Goal: Task Accomplishment & Management: Manage account settings

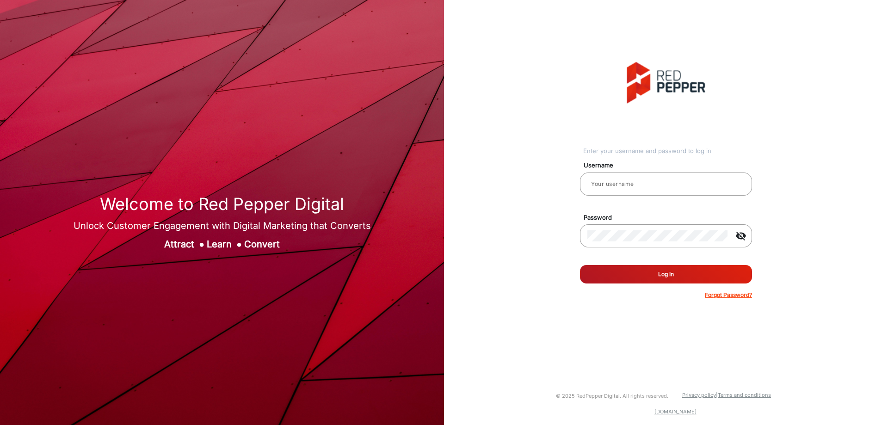
type input "[PERSON_NAME]"
click at [692, 273] on button "Log In" at bounding box center [666, 274] width 172 height 19
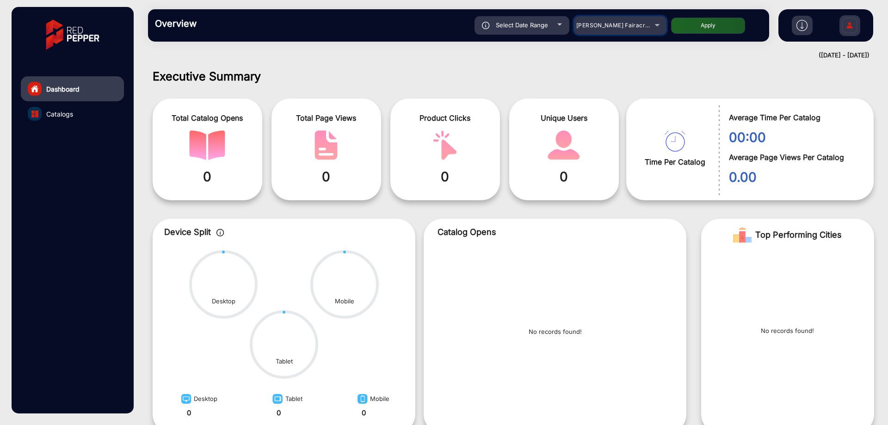
click at [608, 19] on mat-select "[PERSON_NAME] Fairacre Farms" at bounding box center [620, 25] width 93 height 19
click at [615, 22] on div "[PERSON_NAME] Fairacre Farms" at bounding box center [613, 25] width 74 height 11
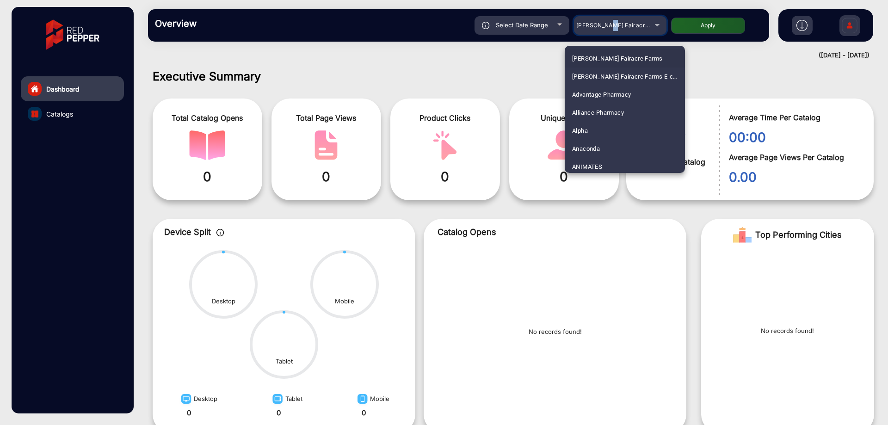
scroll to position [46, 0]
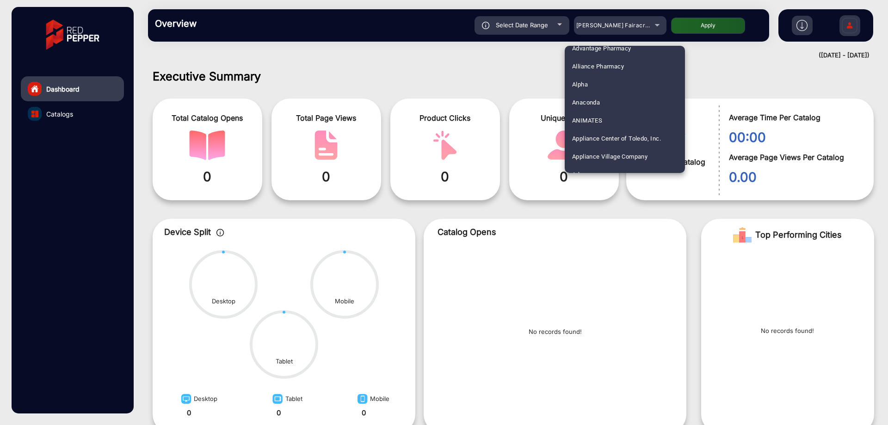
drag, startPoint x: 490, startPoint y: 110, endPoint x: 478, endPoint y: 112, distance: 11.7
click at [486, 110] on div at bounding box center [444, 212] width 888 height 425
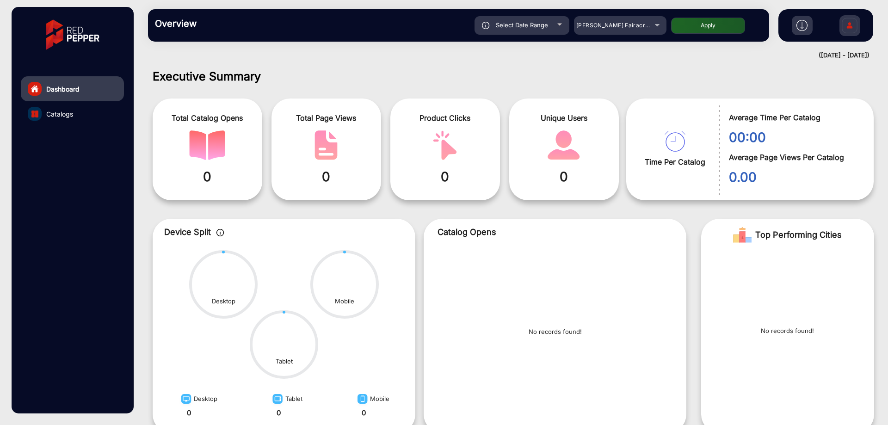
click at [634, 226] on p "Catalog Opens" at bounding box center [555, 232] width 235 height 12
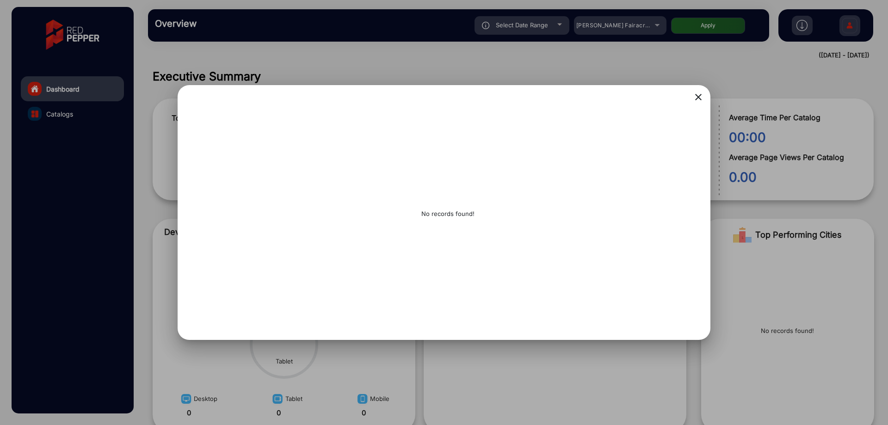
click at [696, 92] on mat-icon "close" at bounding box center [698, 97] width 11 height 11
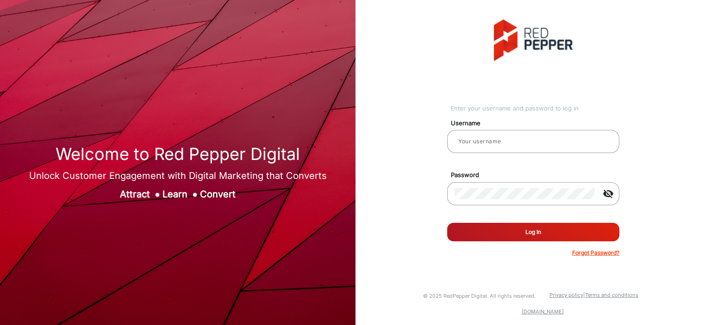
type input "[PERSON_NAME]"
click at [550, 229] on button "Log In" at bounding box center [533, 232] width 172 height 19
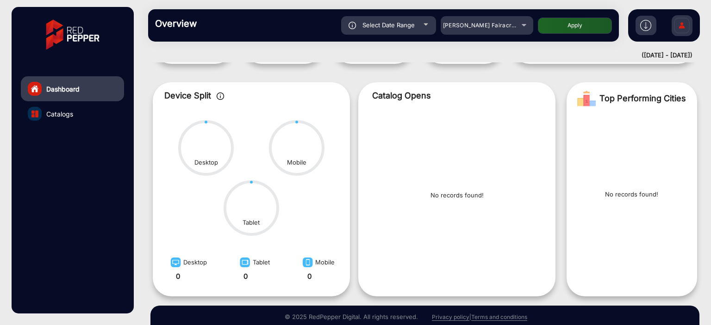
scroll to position [120, 0]
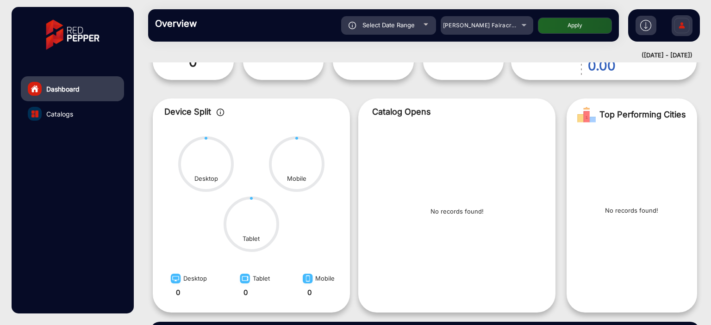
click at [367, 112] on div "Catalog Opens" at bounding box center [453, 111] width 190 height 12
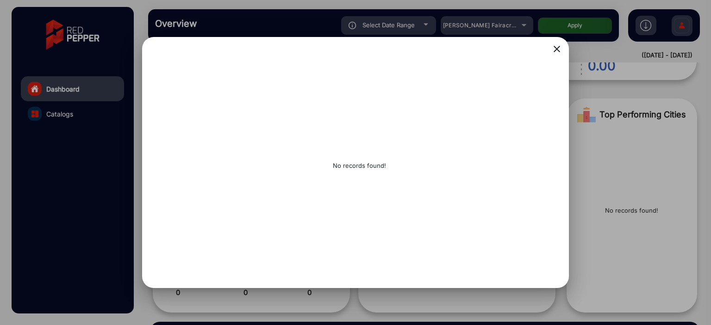
click at [558, 50] on mat-icon "close" at bounding box center [556, 48] width 11 height 11
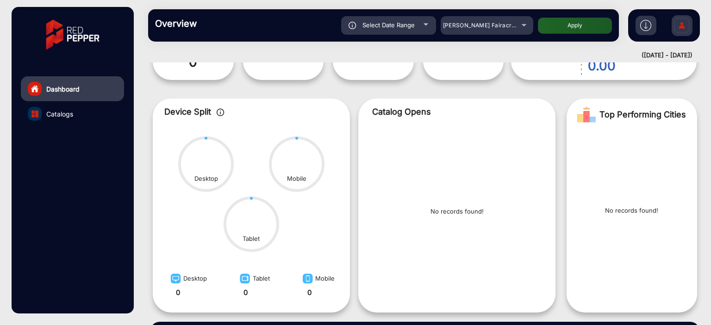
click at [512, 155] on div "No records found!" at bounding box center [457, 216] width 190 height 174
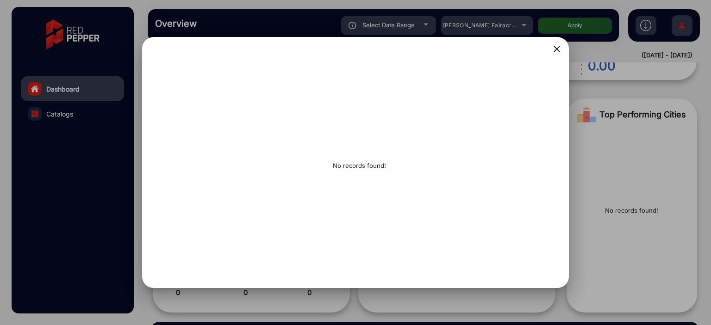
click at [556, 50] on mat-icon "close" at bounding box center [556, 48] width 11 height 11
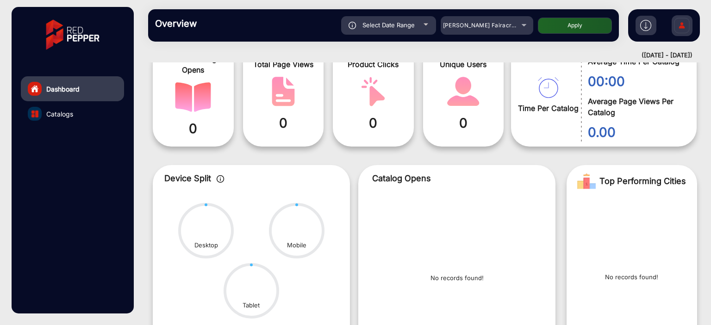
scroll to position [28, 0]
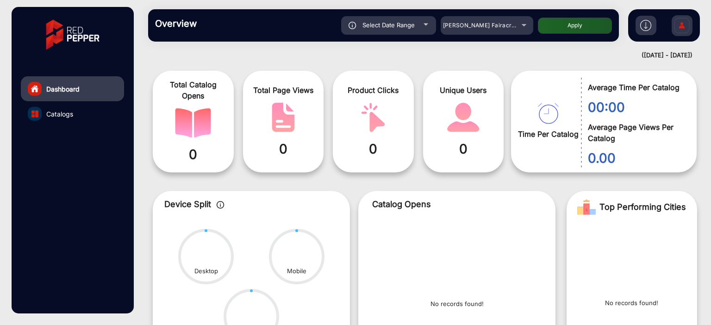
click at [678, 30] on img at bounding box center [681, 27] width 19 height 32
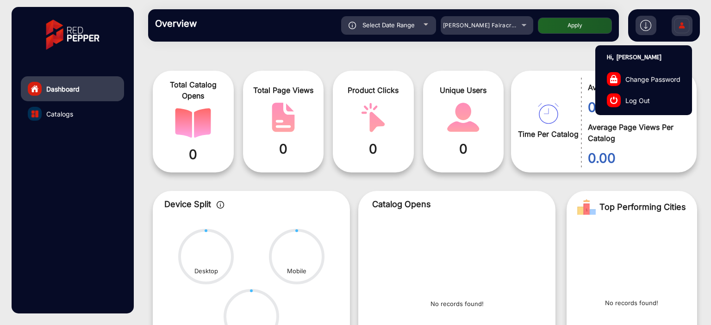
click at [680, 30] on img at bounding box center [681, 27] width 19 height 32
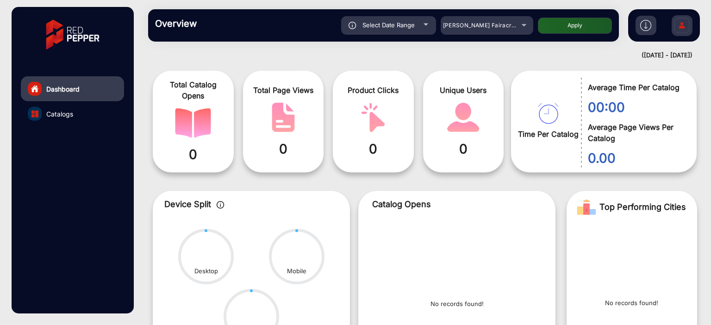
click at [683, 18] on img at bounding box center [681, 27] width 19 height 32
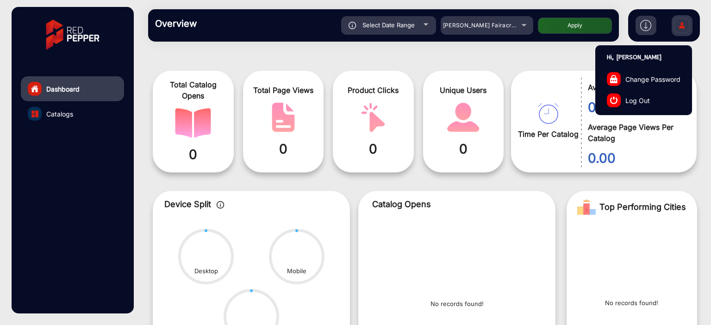
click at [683, 18] on img at bounding box center [681, 27] width 19 height 32
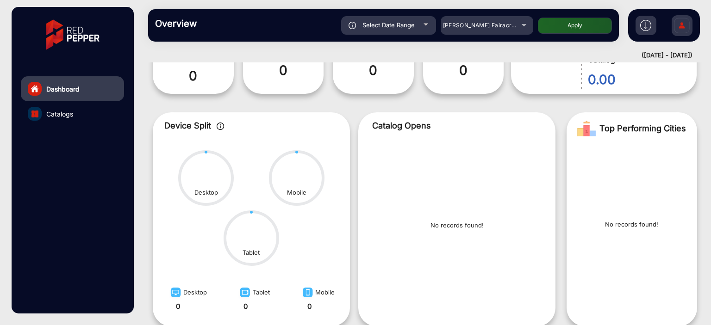
scroll to position [0, 0]
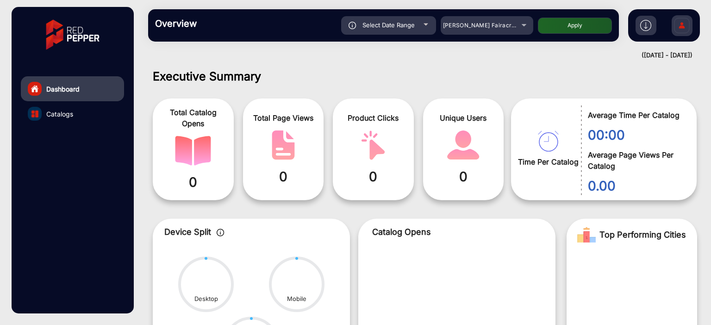
click at [688, 33] on img at bounding box center [681, 27] width 19 height 32
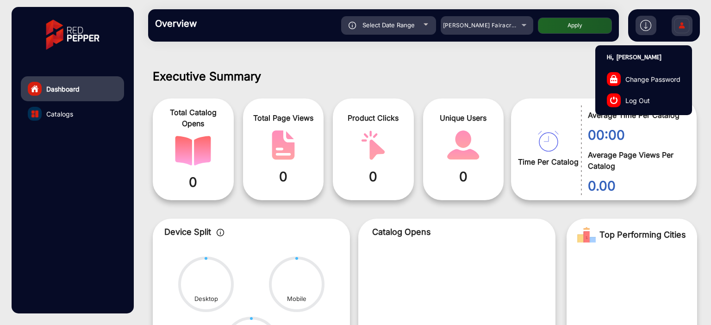
click at [609, 101] on div at bounding box center [614, 100] width 14 height 14
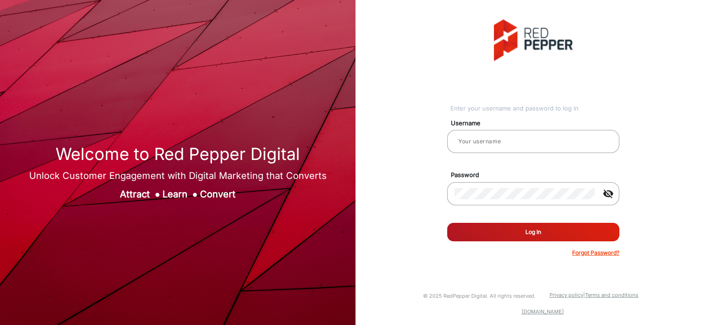
type input "[PERSON_NAME]"
